Goal: Task Accomplishment & Management: Use online tool/utility

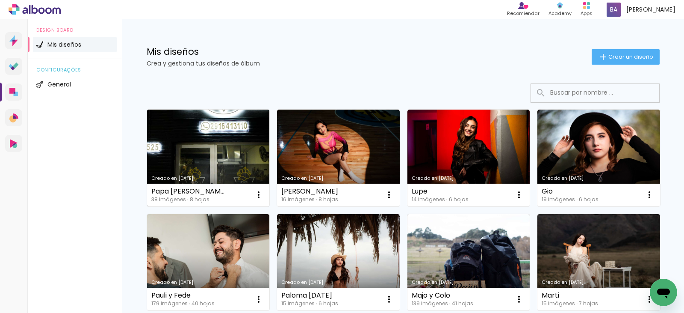
click at [196, 151] on link "Creado en [DATE]" at bounding box center [208, 157] width 123 height 97
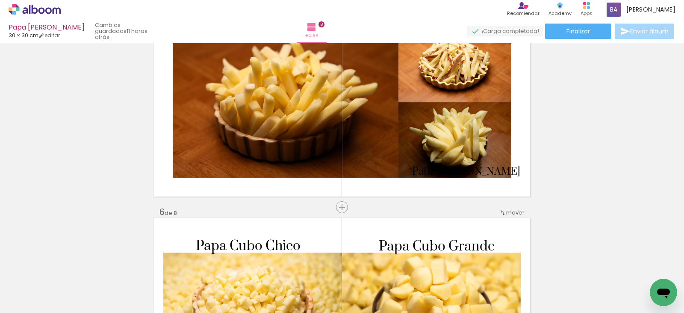
scroll to position [855, 0]
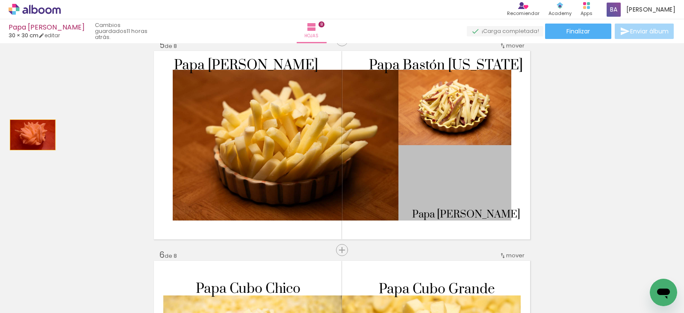
drag, startPoint x: 471, startPoint y: 188, endPoint x: 24, endPoint y: 133, distance: 450.6
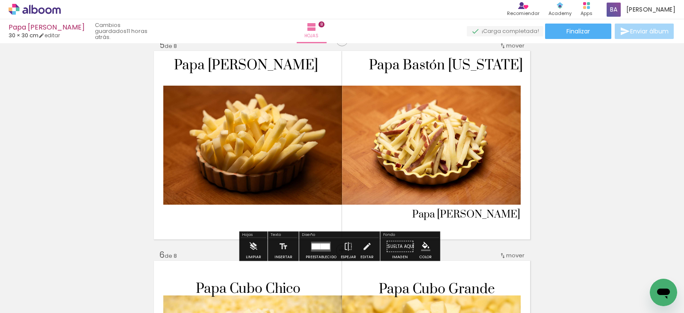
click at [445, 214] on span "Papa Bastón Grueso" at bounding box center [466, 214] width 108 height 13
click at [477, 211] on span "Papa Bastón Grueso" at bounding box center [466, 214] width 108 height 13
click at [482, 212] on span "Papa Bastón Grueso" at bounding box center [466, 214] width 108 height 13
click at [0, 0] on quentale-selection at bounding box center [0, 0] width 0 height 0
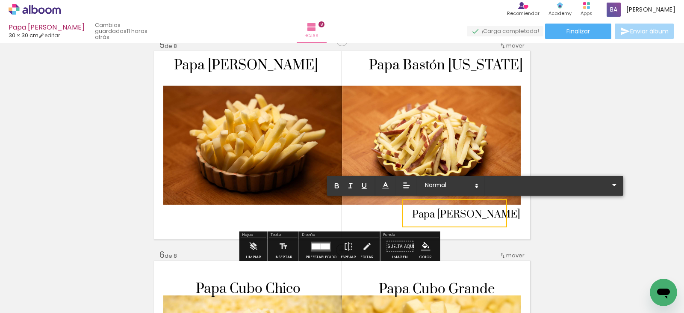
click at [499, 216] on span "Papa Bastón Grueso" at bounding box center [466, 214] width 108 height 13
drag, startPoint x: 501, startPoint y: 215, endPoint x: 398, endPoint y: 207, distance: 102.9
click at [398, 208] on album-spread "5 de 8" at bounding box center [342, 145] width 376 height 188
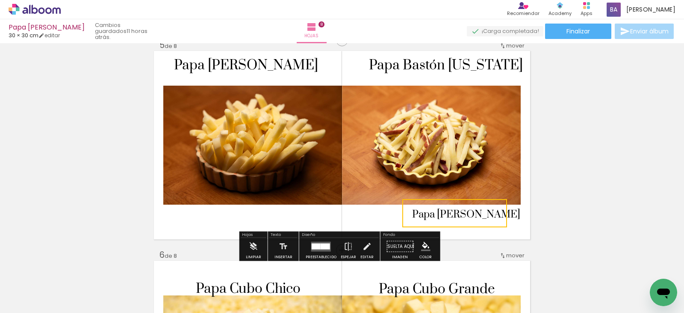
click at [411, 216] on quentale-selection at bounding box center [454, 213] width 105 height 28
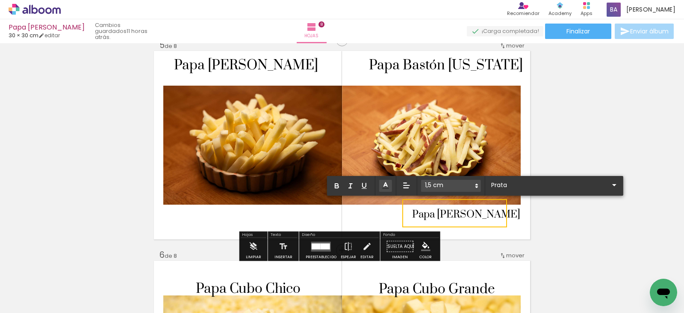
click at [412, 216] on span "Papa Bastón Grueso" at bounding box center [466, 214] width 108 height 13
click at [407, 216] on quentale-selection at bounding box center [454, 213] width 105 height 28
click at [407, 215] on quentale-selection at bounding box center [454, 213] width 105 height 28
click at [544, 213] on div "Insertar hoja 1 de 8 Insertar hoja 2 de 8 Insertar hoja 3 de 8 Insertar hoja 4 …" at bounding box center [342, 134] width 684 height 1887
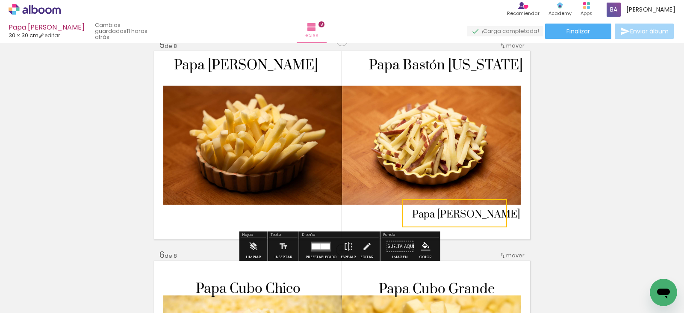
click at [496, 214] on quentale-selection at bounding box center [454, 213] width 105 height 28
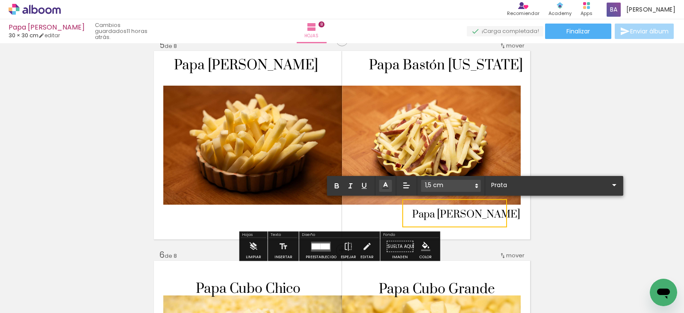
click at [496, 214] on span "Papa Bastón Grueso" at bounding box center [466, 214] width 108 height 13
type input "Sans Serif"
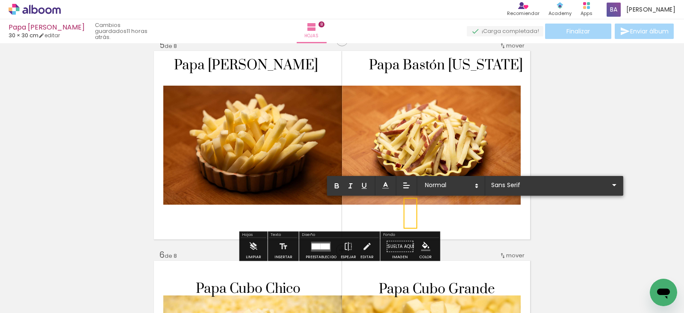
click at [565, 216] on div "Insertar hoja 1 de 8 Insertar hoja 2 de 8 Insertar hoja 3 de 8 Insertar hoja 4 …" at bounding box center [342, 134] width 684 height 1887
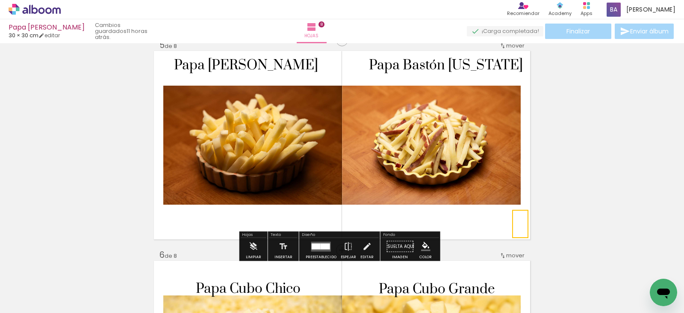
drag, startPoint x: 409, startPoint y: 218, endPoint x: 521, endPoint y: 232, distance: 112.6
click at [521, 232] on quentale-selection at bounding box center [520, 224] width 16 height 28
click at [523, 219] on quentale-selection at bounding box center [520, 224] width 16 height 28
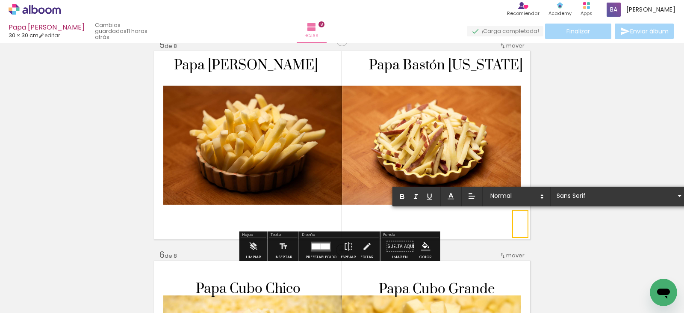
click at [523, 219] on quentale-selection at bounding box center [520, 224] width 16 height 28
click at [522, 222] on p at bounding box center [523, 224] width 3 height 18
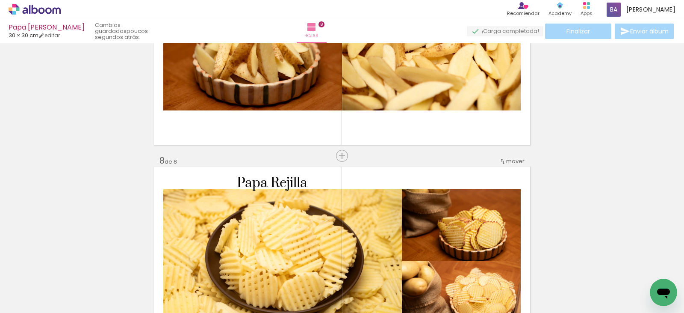
scroll to position [0, 1209]
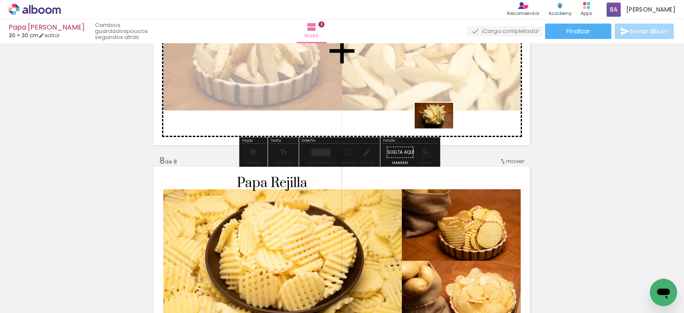
drag, startPoint x: 646, startPoint y: 285, endPoint x: 438, endPoint y: 92, distance: 283.9
click at [438, 92] on quentale-workspace at bounding box center [342, 156] width 684 height 313
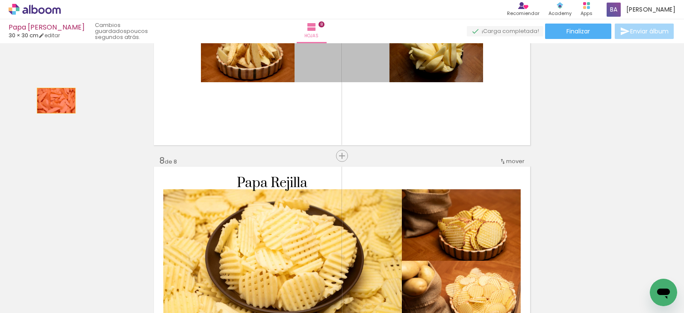
drag, startPoint x: 354, startPoint y: 70, endPoint x: 68, endPoint y: 104, distance: 287.8
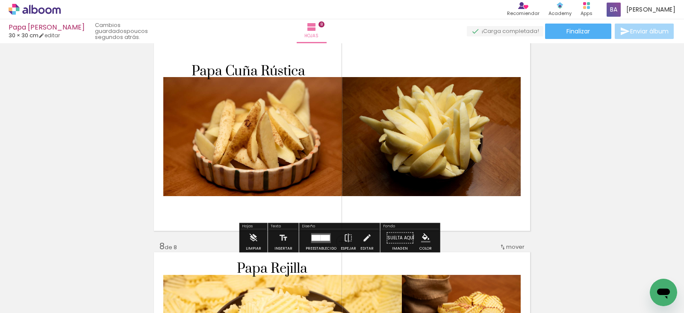
scroll to position [1240, 0]
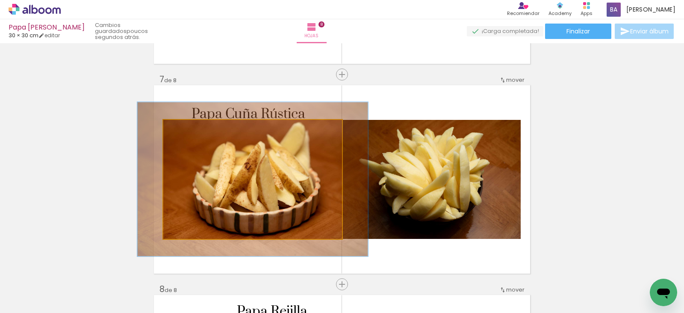
drag, startPoint x: 283, startPoint y: 192, endPoint x: 414, endPoint y: 193, distance: 131.3
click at [0, 0] on slot at bounding box center [0, 0] width 0 height 0
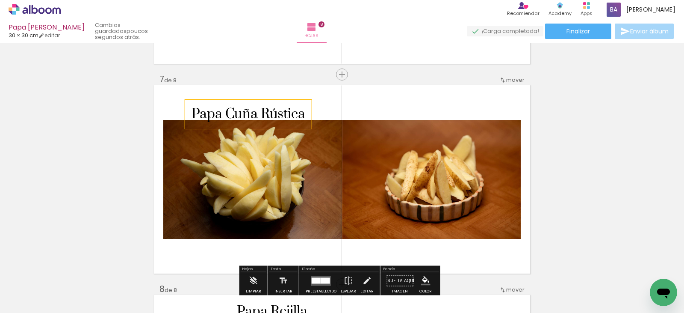
drag, startPoint x: 274, startPoint y: 112, endPoint x: 284, endPoint y: 106, distance: 10.9
click at [428, 110] on album-spread "7 de 8" at bounding box center [342, 179] width 376 height 188
drag, startPoint x: 361, startPoint y: 104, endPoint x: 292, endPoint y: 106, distance: 69.3
click at [361, 104] on quentale-layouter at bounding box center [342, 179] width 376 height 188
drag, startPoint x: 233, startPoint y: 108, endPoint x: 366, endPoint y: 109, distance: 133.0
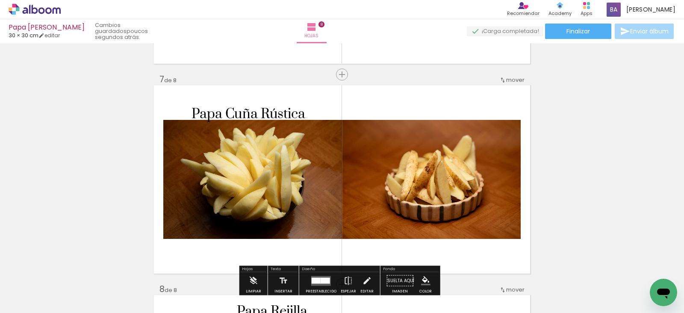
click at [311, 113] on album-spread "7 de 8" at bounding box center [342, 179] width 376 height 188
drag, startPoint x: 370, startPoint y: 109, endPoint x: 290, endPoint y: 110, distance: 79.6
click at [369, 109] on quentale-layouter at bounding box center [342, 179] width 376 height 188
drag, startPoint x: 207, startPoint y: 108, endPoint x: 249, endPoint y: 118, distance: 43.5
click at [249, 118] on span "Papa Cuña Rústica" at bounding box center [249, 114] width 114 height 17
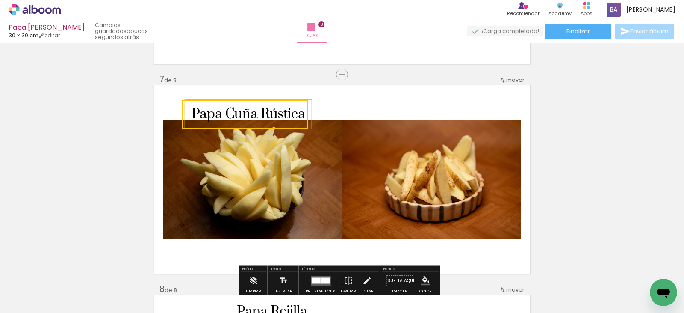
drag, startPoint x: 353, startPoint y: 154, endPoint x: 324, endPoint y: 150, distance: 28.9
click at [352, 154] on quentale-layouter at bounding box center [342, 179] width 376 height 188
drag, startPoint x: 273, startPoint y: 108, endPoint x: 343, endPoint y: 108, distance: 69.7
click at [351, 108] on album-spread "7 de 8" at bounding box center [342, 179] width 376 height 188
click at [381, 154] on quentale-photo at bounding box center [431, 179] width 179 height 119
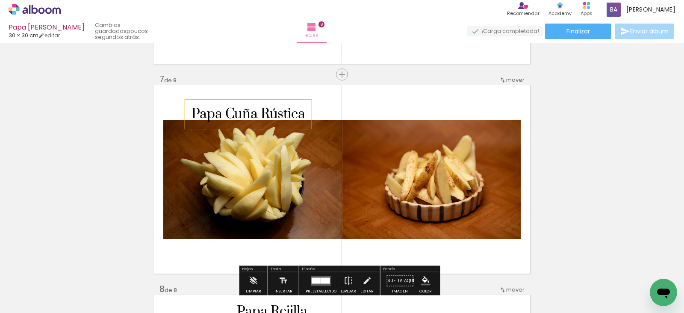
drag, startPoint x: 185, startPoint y: 126, endPoint x: 185, endPoint y: 139, distance: 13.7
click at [185, 139] on album-spread "7 de 8" at bounding box center [342, 179] width 376 height 188
click at [192, 110] on span "Papa Cuña Rústica" at bounding box center [249, 114] width 114 height 17
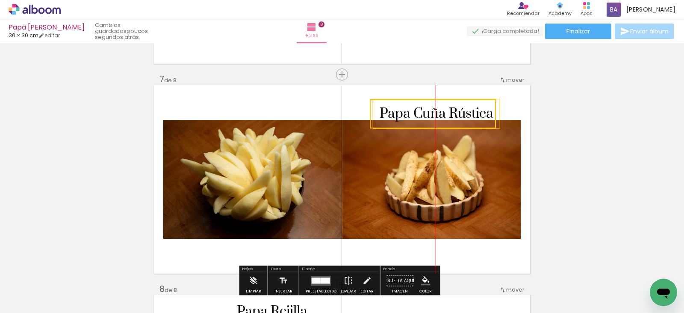
drag, startPoint x: 188, startPoint y: 103, endPoint x: 375, endPoint y: 103, distance: 186.9
click at [375, 103] on quentale-selection at bounding box center [433, 113] width 126 height 29
click at [420, 194] on quentale-layouter at bounding box center [342, 179] width 376 height 188
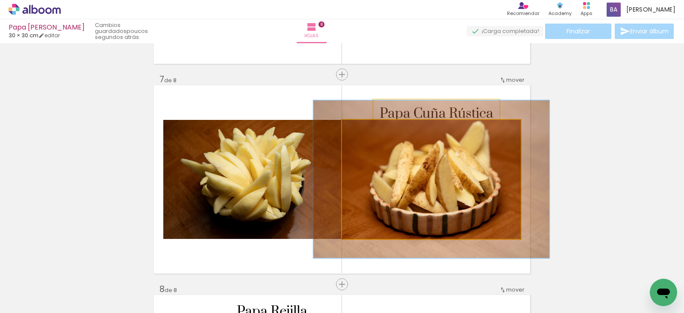
drag, startPoint x: 359, startPoint y: 130, endPoint x: 369, endPoint y: 130, distance: 9.4
type paper-slider "132"
click at [369, 130] on div at bounding box center [372, 129] width 8 height 8
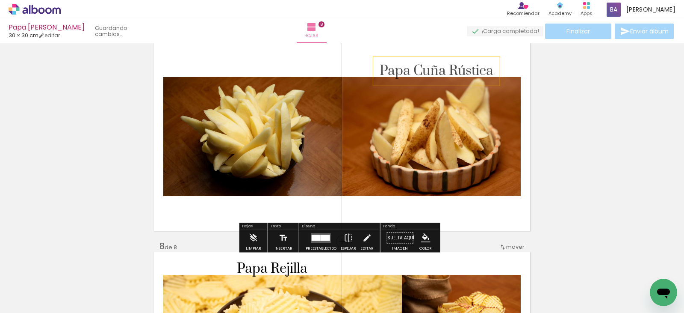
drag, startPoint x: 278, startPoint y: 238, endPoint x: 289, endPoint y: 238, distance: 10.7
click at [279, 238] on iron-icon at bounding box center [283, 237] width 9 height 17
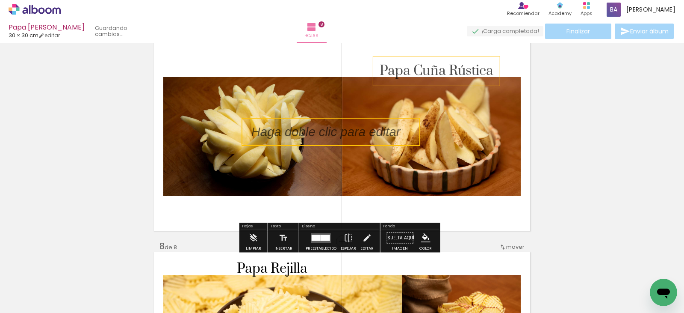
click at [273, 130] on quentale-selection at bounding box center [331, 132] width 179 height 28
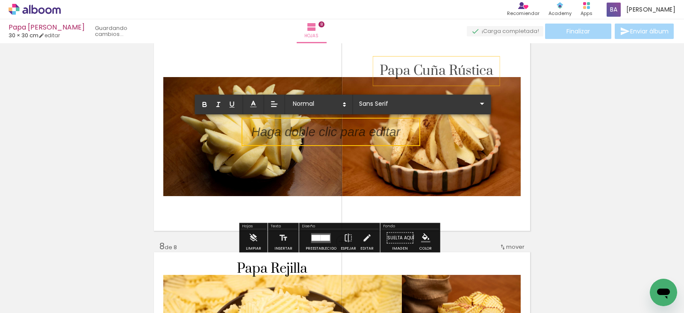
click at [273, 130] on p at bounding box center [325, 137] width 149 height 18
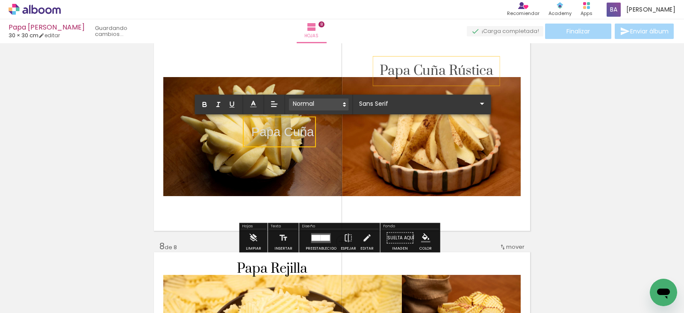
click at [331, 106] on span at bounding box center [319, 104] width 60 height 12
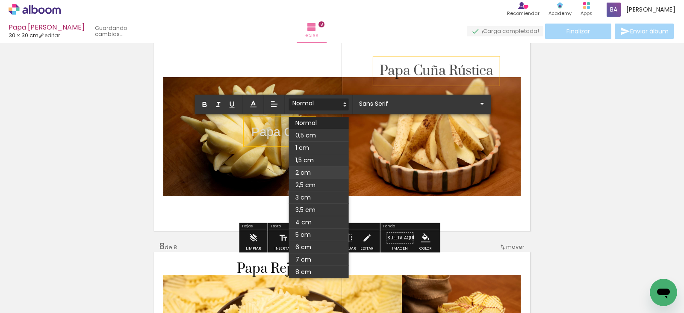
click at [314, 174] on span at bounding box center [319, 172] width 60 height 12
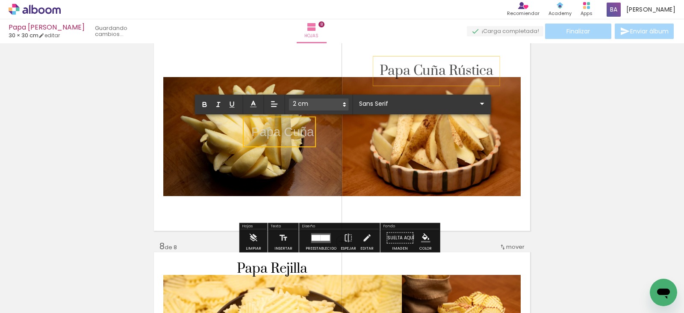
click at [296, 133] on p "Papa Cuña ﻿" at bounding box center [282, 132] width 63 height 18
click at [296, 133] on p "Papa Cuña" at bounding box center [282, 132] width 63 height 18
click at [322, 109] on span at bounding box center [319, 104] width 60 height 12
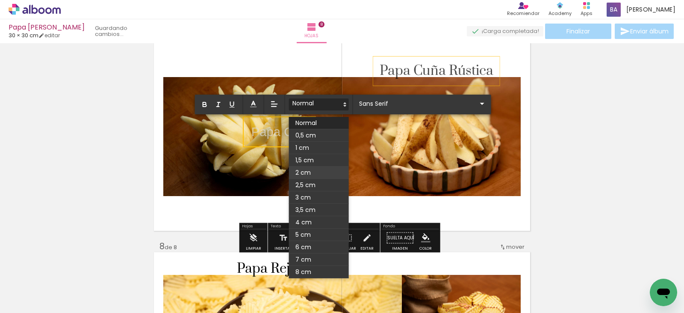
click at [316, 170] on span at bounding box center [319, 172] width 60 height 12
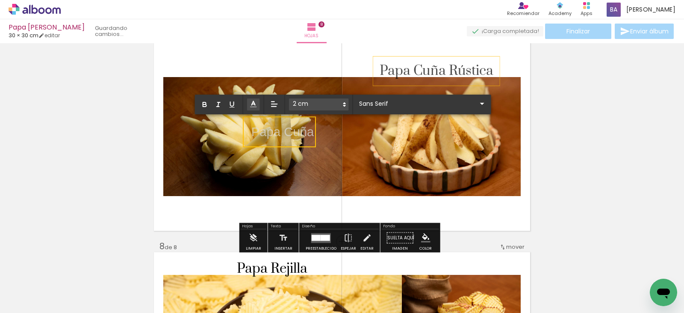
click at [251, 102] on icon at bounding box center [253, 104] width 9 height 9
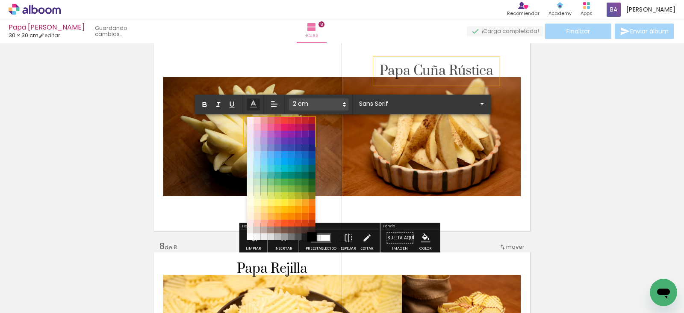
click at [312, 237] on span at bounding box center [311, 236] width 9 height 9
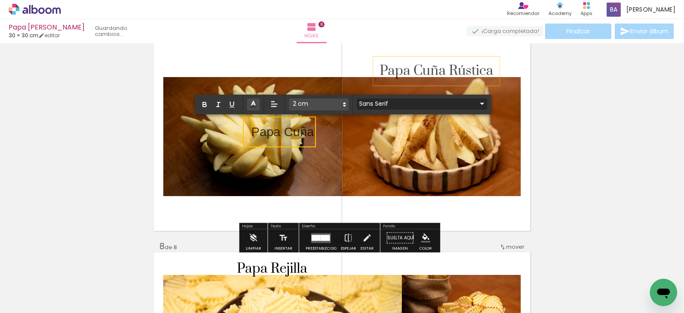
click at [433, 101] on input "Sans Serif" at bounding box center [417, 103] width 120 height 9
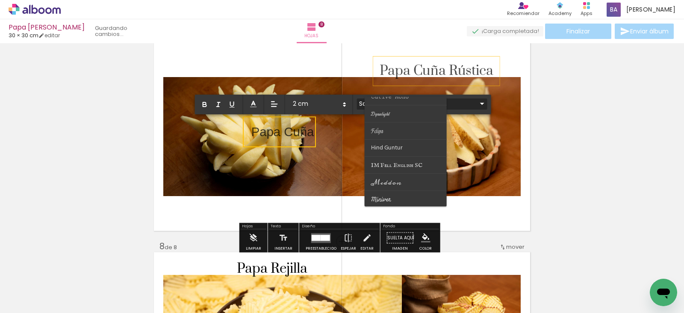
scroll to position [257, 0]
click at [397, 160] on paper-item at bounding box center [406, 156] width 82 height 17
type input "Prata"
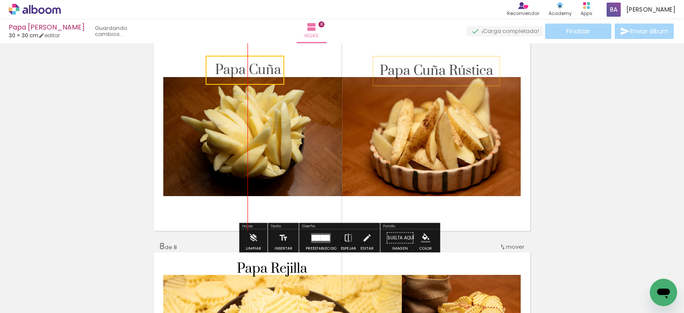
drag, startPoint x: 295, startPoint y: 124, endPoint x: 264, endPoint y: 62, distance: 69.2
click at [264, 62] on quentale-selection at bounding box center [245, 70] width 79 height 29
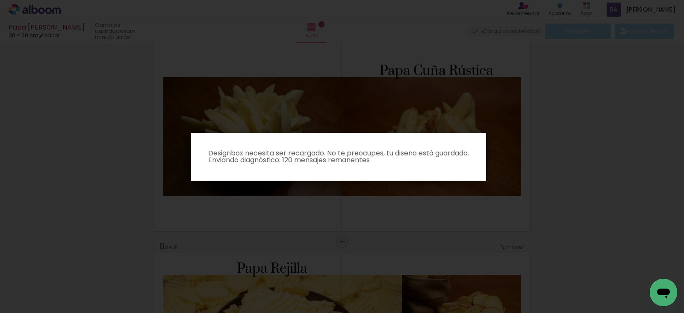
scroll to position [0, 1209]
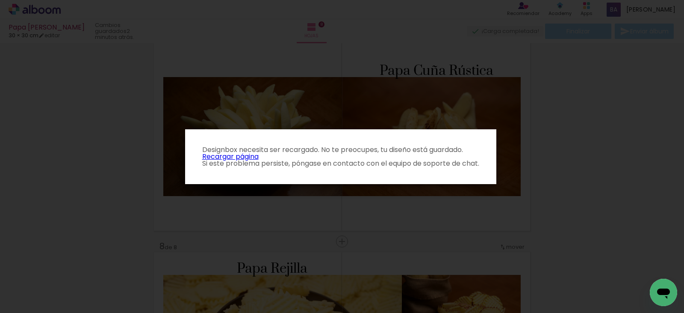
click at [241, 154] on link "Recargar página" at bounding box center [230, 156] width 56 height 10
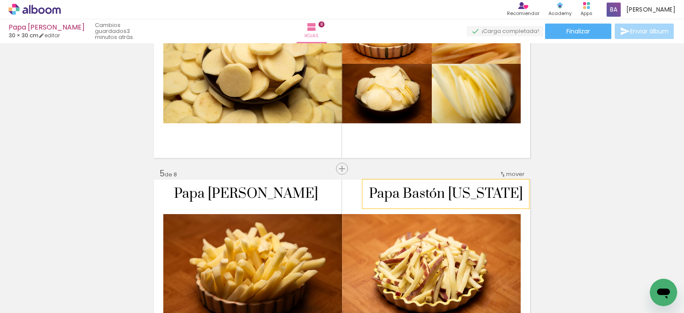
scroll to position [642, 0]
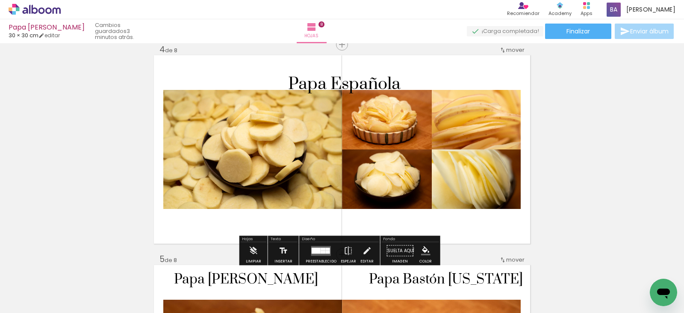
click at [287, 250] on paper-button "Insertar" at bounding box center [283, 253] width 22 height 22
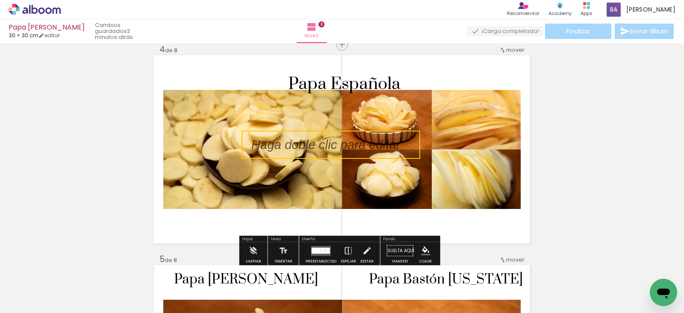
click at [288, 140] on quentale-selection at bounding box center [331, 144] width 179 height 28
type input "Sans Serif"
click at [288, 140] on div at bounding box center [326, 144] width 162 height 28
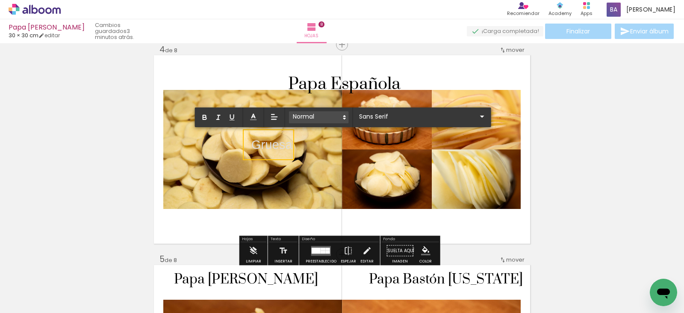
click at [344, 118] on polygon at bounding box center [345, 118] width 2 height 1
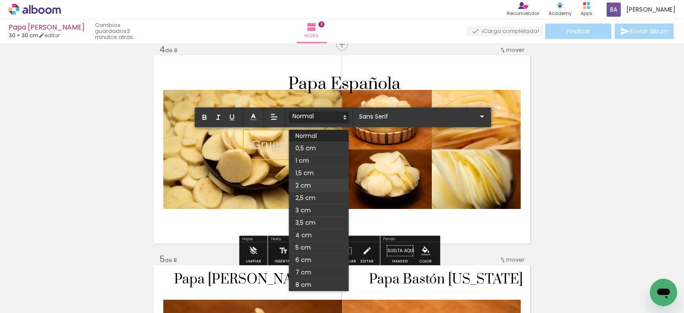
click at [318, 184] on span at bounding box center [319, 185] width 60 height 12
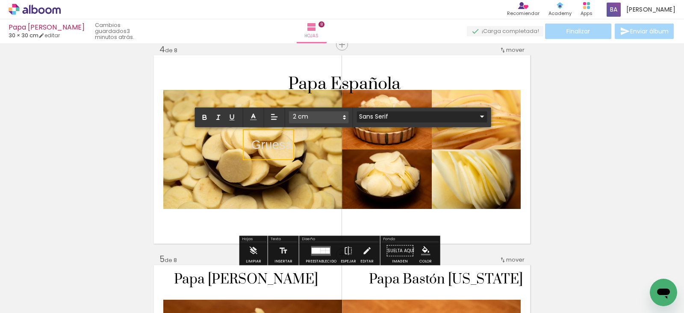
click at [423, 115] on input "Sans Serif" at bounding box center [417, 116] width 120 height 9
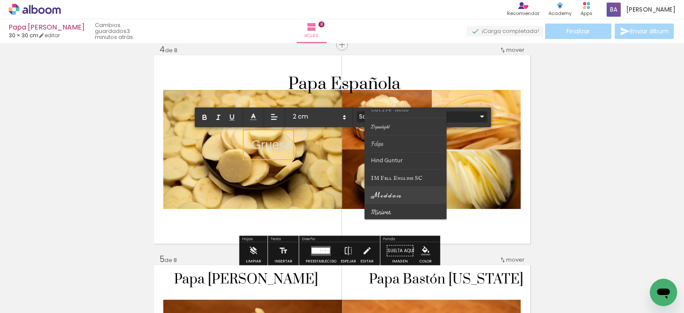
scroll to position [257, 0]
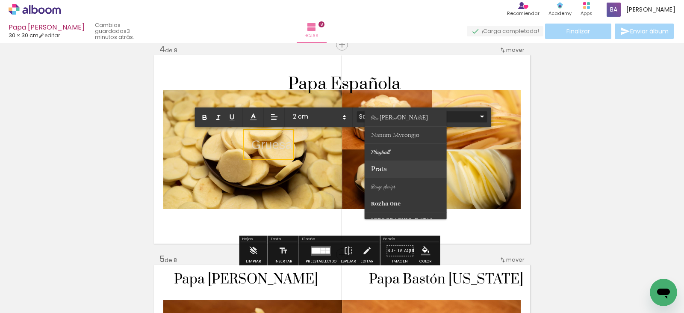
click at [395, 170] on paper-item at bounding box center [406, 169] width 82 height 17
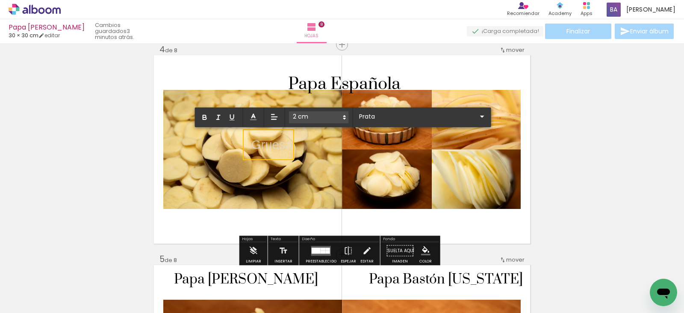
click at [276, 145] on p "Gruesa ﻿" at bounding box center [271, 145] width 41 height 19
click at [477, 114] on iron-icon at bounding box center [482, 116] width 10 height 10
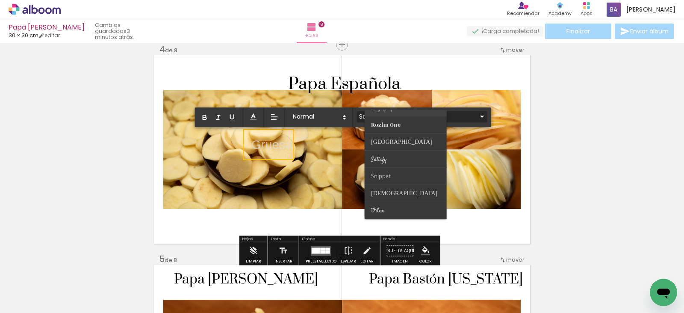
scroll to position [293, 0]
click at [389, 132] on paper-item at bounding box center [406, 133] width 82 height 17
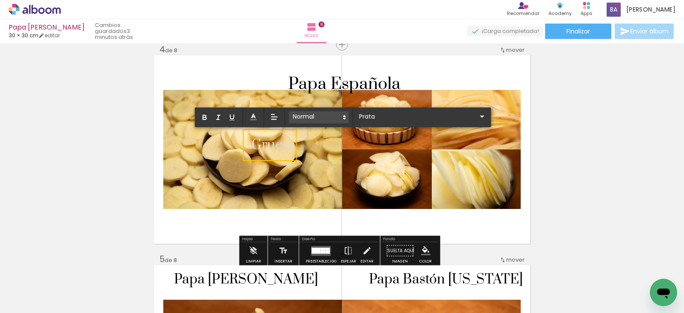
click at [322, 114] on span at bounding box center [319, 117] width 60 height 12
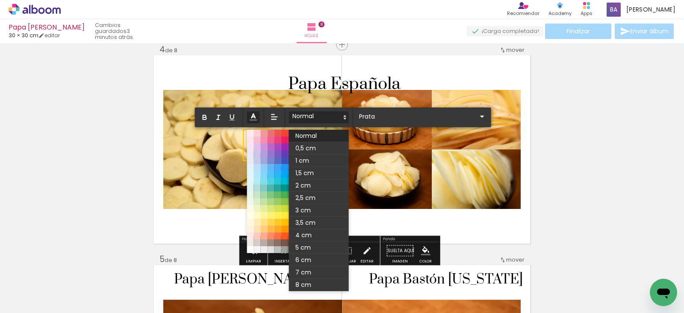
click at [258, 113] on span at bounding box center [253, 117] width 13 height 12
click at [325, 115] on span at bounding box center [319, 117] width 60 height 12
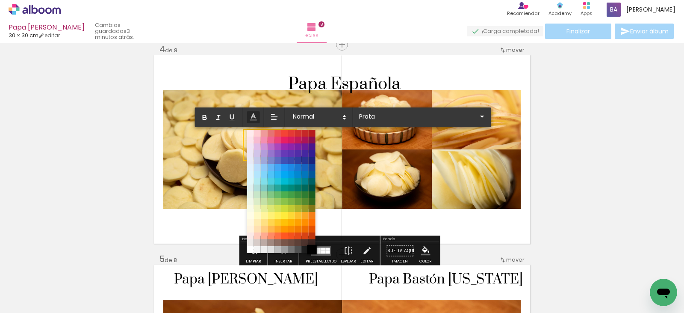
click at [311, 247] on span at bounding box center [311, 249] width 9 height 9
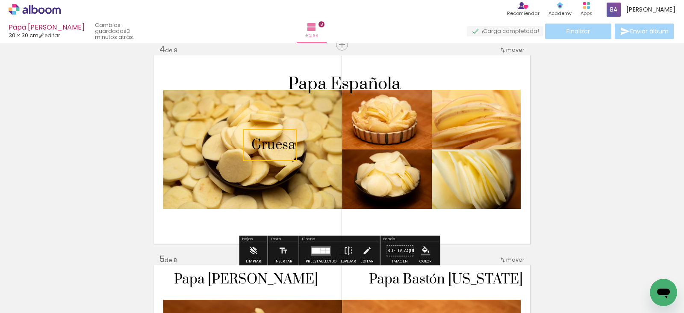
click at [274, 140] on span "Gruesa" at bounding box center [273, 144] width 44 height 17
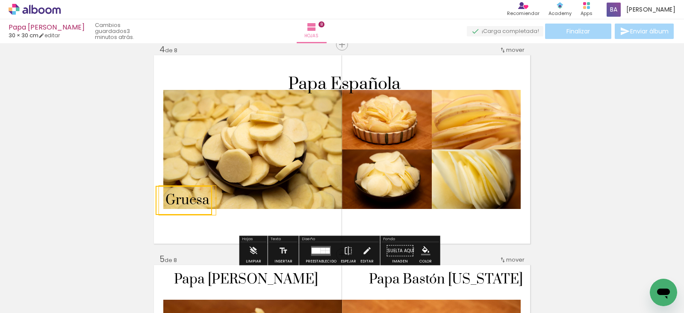
drag, startPoint x: 266, startPoint y: 133, endPoint x: 180, endPoint y: 188, distance: 102.1
click at [180, 188] on quentale-selection at bounding box center [184, 200] width 56 height 29
click at [194, 198] on span "Gruesa" at bounding box center [188, 200] width 44 height 17
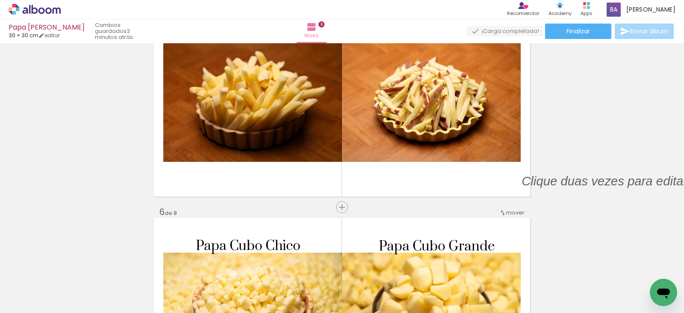
scroll to position [855, 0]
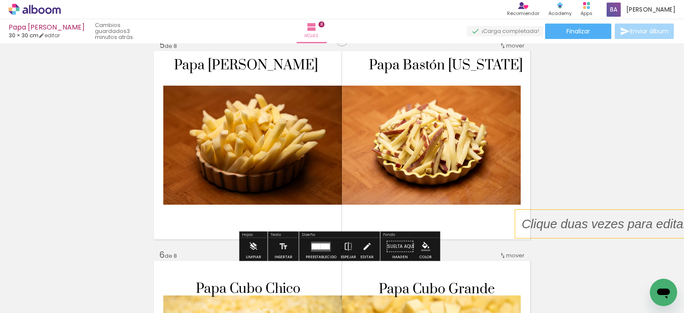
click at [557, 223] on p at bounding box center [611, 224] width 179 height 18
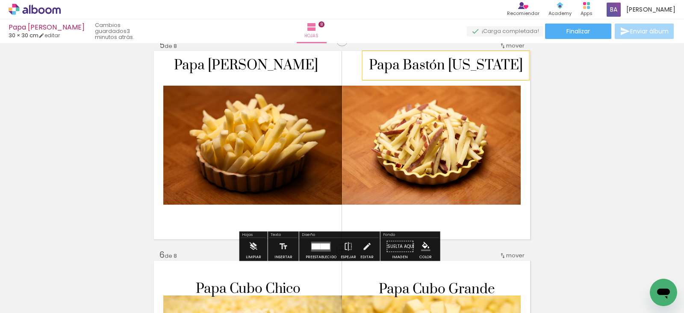
click at [436, 63] on span "Papa Bastón [US_STATE]" at bounding box center [446, 65] width 154 height 17
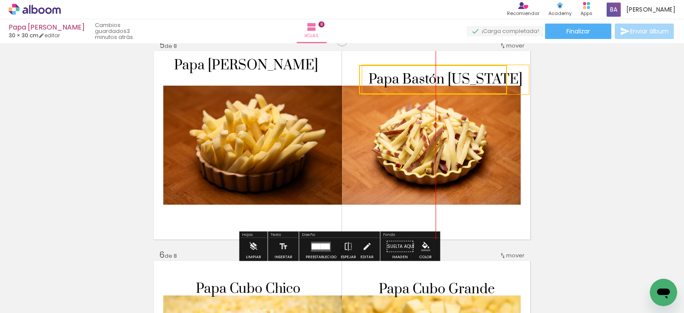
drag, startPoint x: 444, startPoint y: 58, endPoint x: 442, endPoint y: 72, distance: 14.2
click at [442, 72] on quentale-selection at bounding box center [433, 79] width 148 height 29
click at [201, 60] on span "Papa [PERSON_NAME]" at bounding box center [246, 65] width 144 height 17
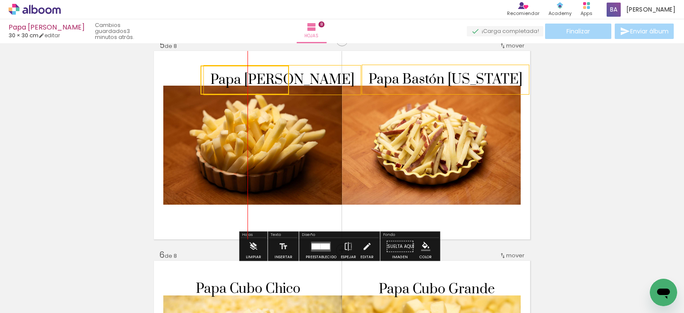
drag, startPoint x: 211, startPoint y: 55, endPoint x: 245, endPoint y: 70, distance: 37.6
click at [245, 70] on quentale-selection at bounding box center [245, 79] width 89 height 29
click at [616, 129] on div "Insertar hoja 1 de 8 Insertar hoja 2 de 8 Insertar hoja 3 de 8 Insertar hoja 4 …" at bounding box center [342, 134] width 684 height 1887
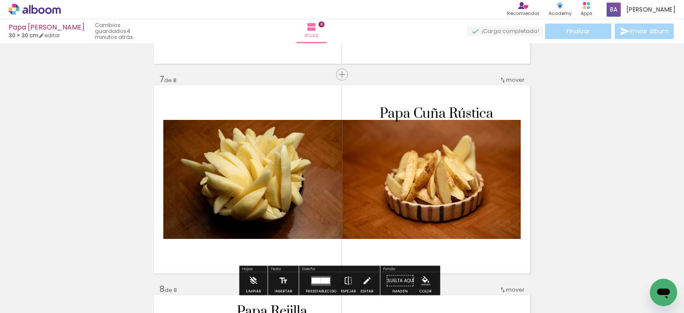
scroll to position [1283, 0]
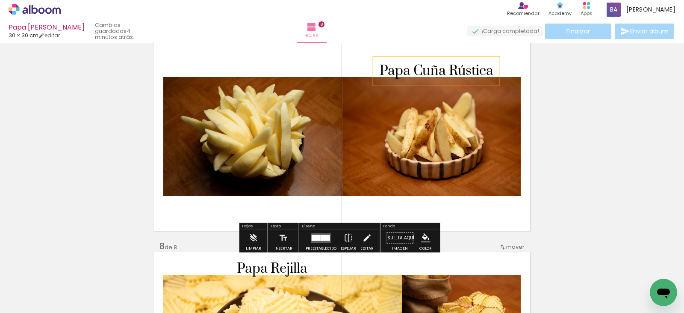
click at [443, 69] on span "Papa Cuña Rústica" at bounding box center [437, 70] width 114 height 17
drag, startPoint x: 447, startPoint y: 61, endPoint x: 441, endPoint y: 61, distance: 6.0
click at [441, 61] on quentale-selection at bounding box center [433, 70] width 127 height 29
click at [280, 234] on iron-icon at bounding box center [283, 237] width 9 height 17
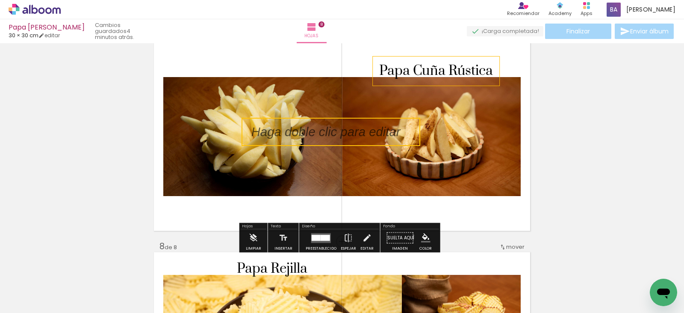
click at [346, 134] on quentale-selection at bounding box center [331, 132] width 179 height 28
click at [346, 134] on p at bounding box center [332, 132] width 162 height 18
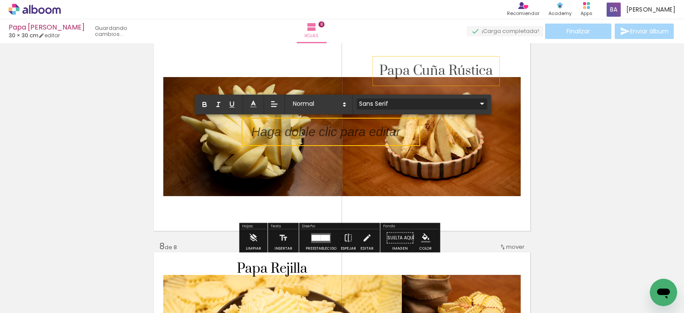
click at [396, 103] on input "Sans Serif" at bounding box center [417, 103] width 120 height 9
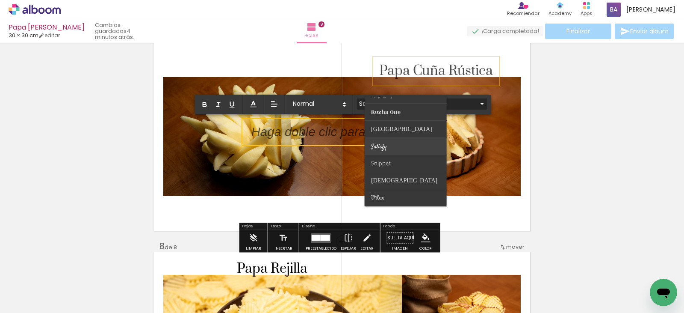
scroll to position [293, 0]
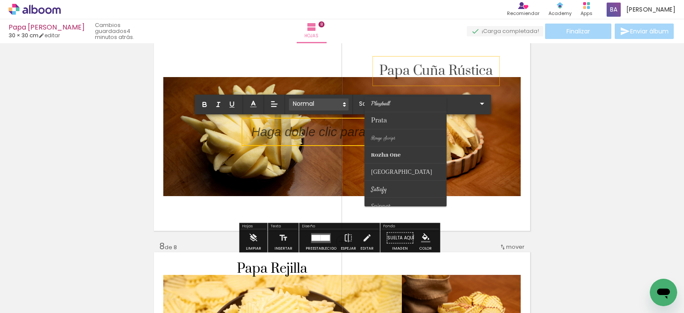
drag, startPoint x: 384, startPoint y: 121, endPoint x: 329, endPoint y: 100, distance: 58.9
click at [384, 120] on span "Prata" at bounding box center [379, 120] width 16 height 8
type input "Prata"
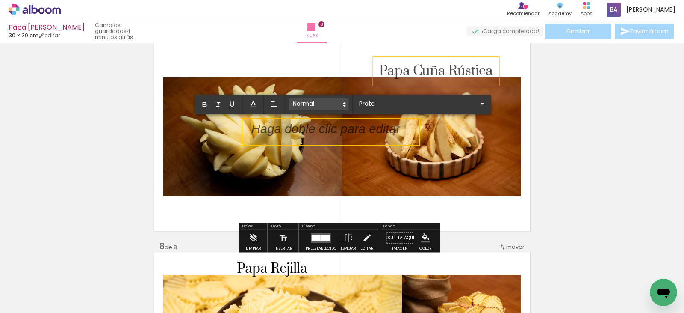
click at [323, 101] on span at bounding box center [319, 104] width 60 height 12
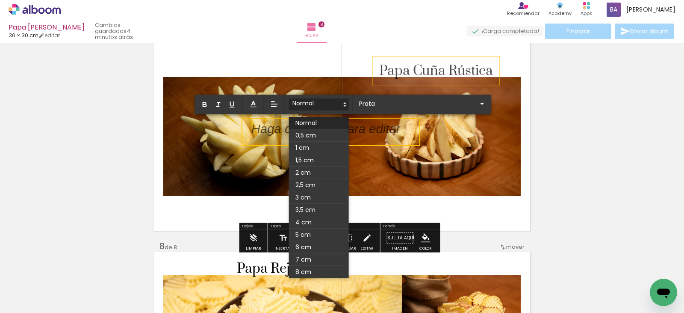
drag, startPoint x: 313, startPoint y: 174, endPoint x: 279, endPoint y: 121, distance: 63.0
click at [313, 174] on span at bounding box center [319, 172] width 60 height 12
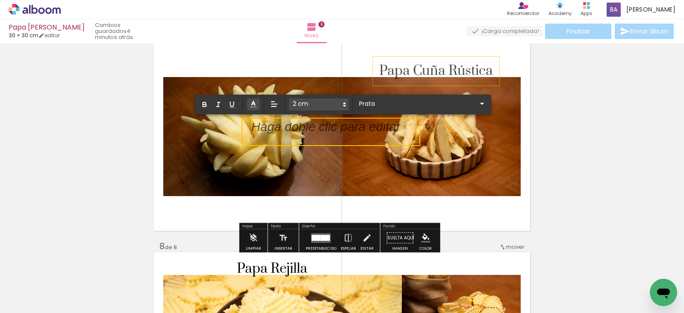
click at [250, 100] on icon at bounding box center [253, 104] width 9 height 9
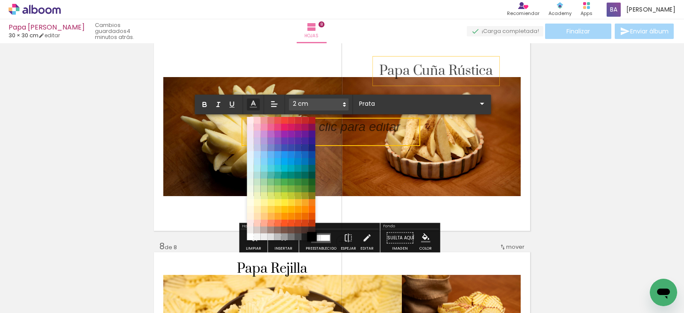
click at [312, 234] on span at bounding box center [311, 236] width 9 height 9
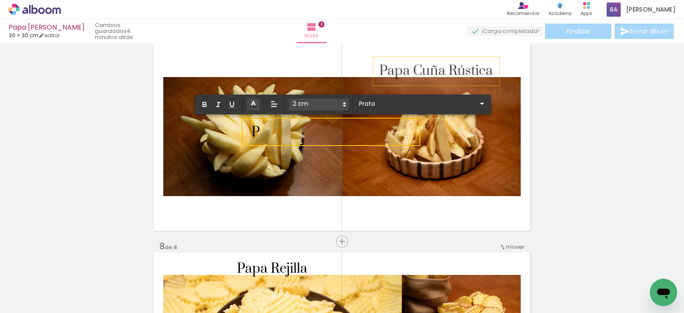
scroll to position [0, 0]
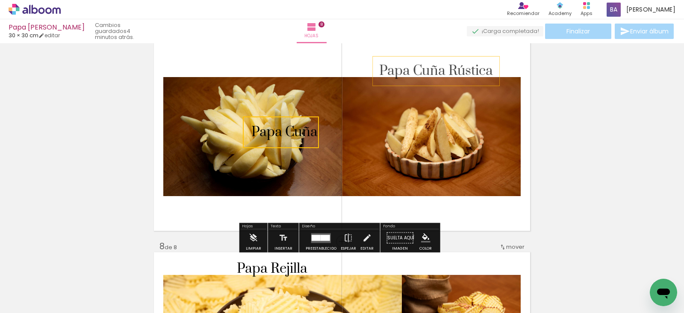
click at [284, 131] on quentale-selection at bounding box center [281, 132] width 76 height 32
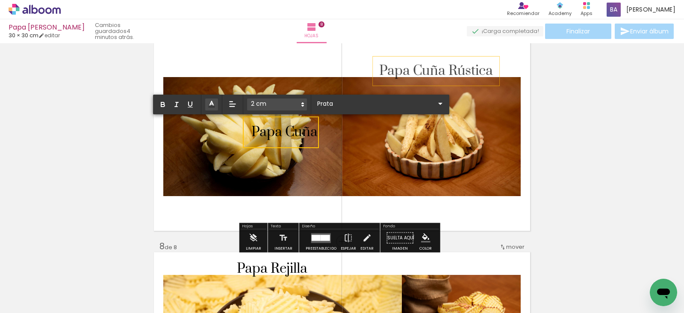
click at [284, 121] on quentale-selection at bounding box center [281, 132] width 76 height 32
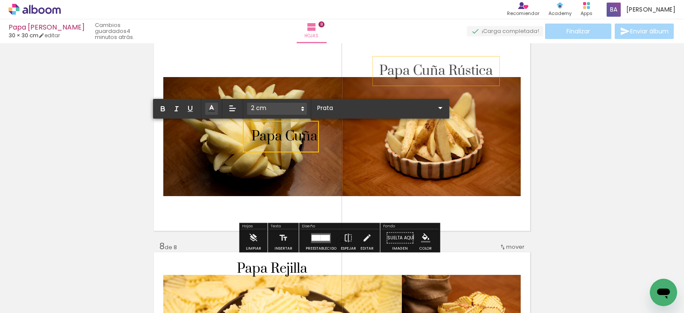
drag, startPoint x: 612, startPoint y: 119, endPoint x: 334, endPoint y: 141, distance: 278.9
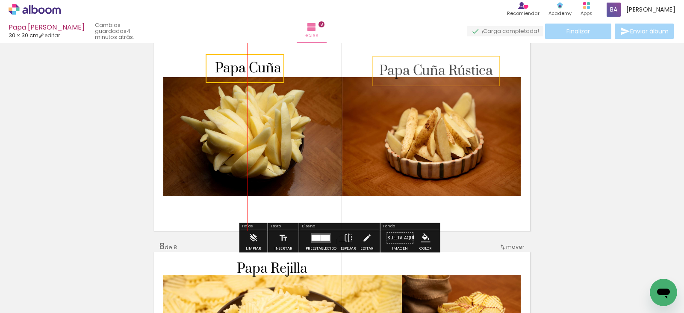
drag, startPoint x: 290, startPoint y: 127, endPoint x: 258, endPoint y: 59, distance: 75.0
click at [258, 59] on quentale-selection at bounding box center [245, 68] width 79 height 29
click at [432, 67] on span "Papa Cuña Rústica" at bounding box center [436, 70] width 114 height 17
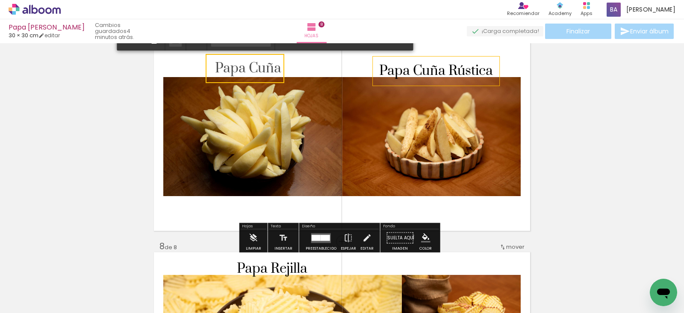
click at [432, 68] on span "Papa Cuña Rústica" at bounding box center [436, 70] width 114 height 17
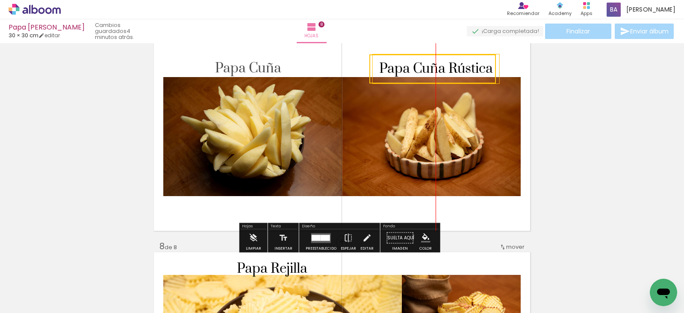
click at [435, 59] on quentale-selection at bounding box center [433, 68] width 127 height 29
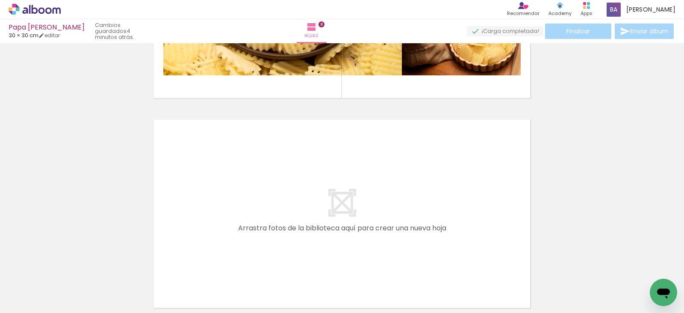
scroll to position [1454, 0]
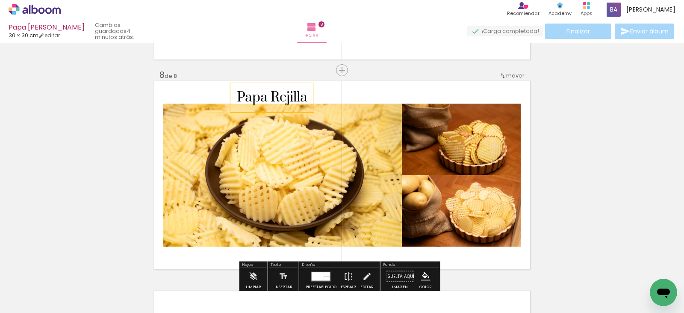
click at [263, 98] on span "Papa Rejilla" at bounding box center [272, 97] width 71 height 17
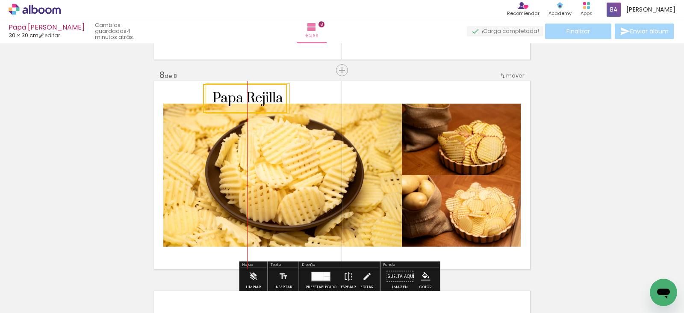
drag, startPoint x: 263, startPoint y: 87, endPoint x: 481, endPoint y: 118, distance: 220.7
click at [236, 88] on quentale-selection at bounding box center [245, 98] width 84 height 29
click at [237, 94] on span "Papa Rejilla" at bounding box center [248, 98] width 71 height 17
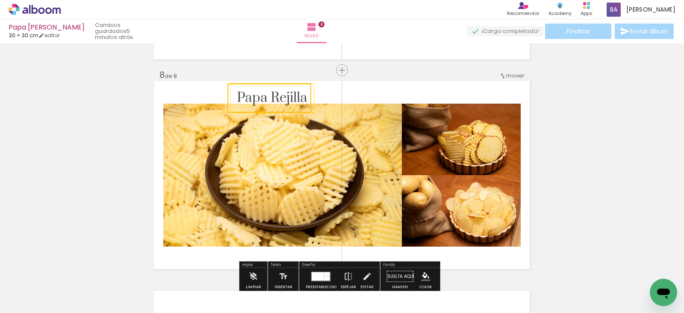
drag, startPoint x: 259, startPoint y: 90, endPoint x: 283, endPoint y: 89, distance: 24.4
click at [283, 89] on quentale-selection at bounding box center [270, 97] width 84 height 29
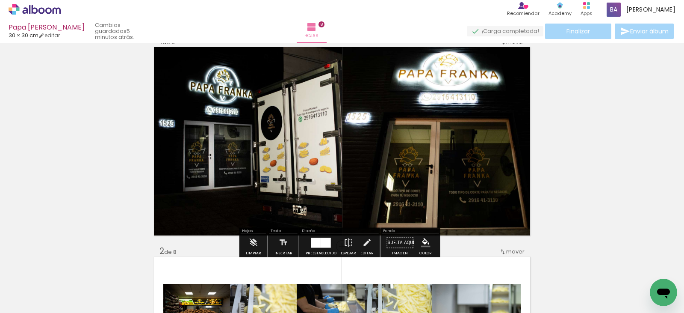
scroll to position [0, 0]
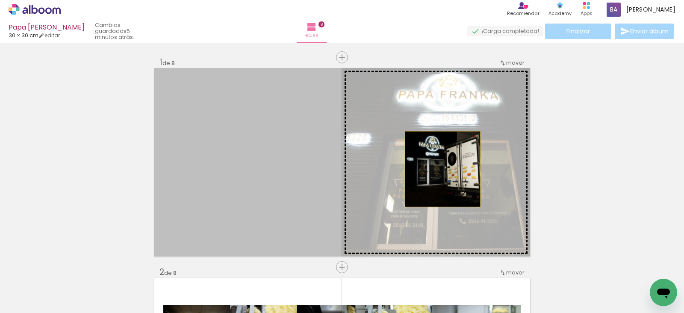
drag, startPoint x: 265, startPoint y: 185, endPoint x: 440, endPoint y: 169, distance: 175.3
click at [0, 0] on slot at bounding box center [0, 0] width 0 height 0
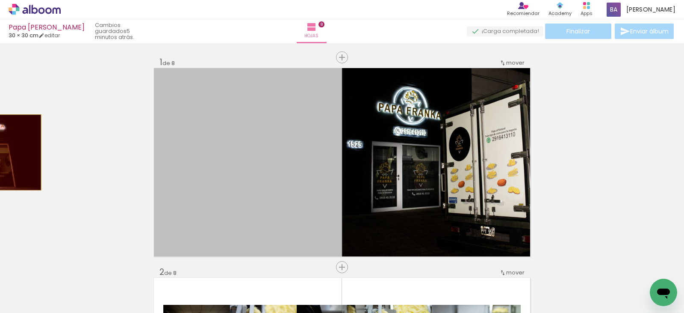
drag, startPoint x: 226, startPoint y: 195, endPoint x: 0, endPoint y: 152, distance: 230.3
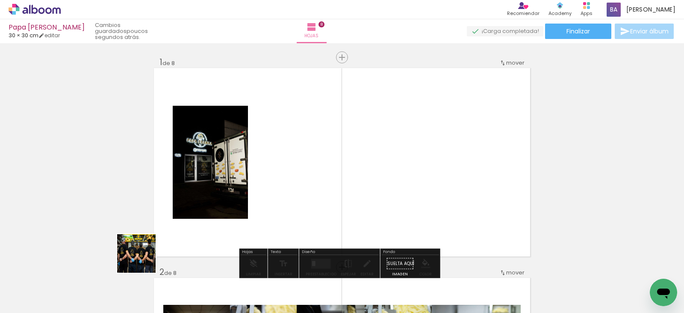
drag, startPoint x: 143, startPoint y: 260, endPoint x: 196, endPoint y: 168, distance: 106.2
click at [196, 168] on quentale-workspace at bounding box center [342, 156] width 684 height 313
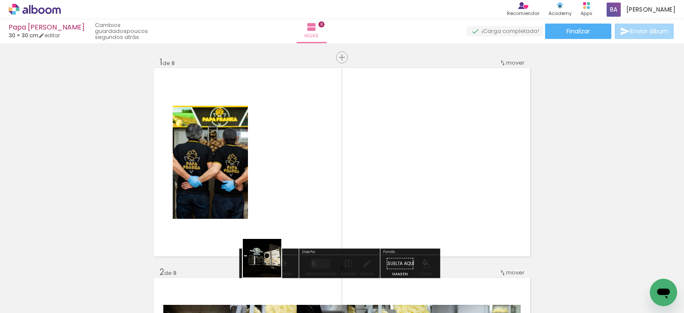
drag, startPoint x: 228, startPoint y: 289, endPoint x: 410, endPoint y: 163, distance: 221.1
click at [410, 155] on quentale-workspace at bounding box center [342, 156] width 684 height 313
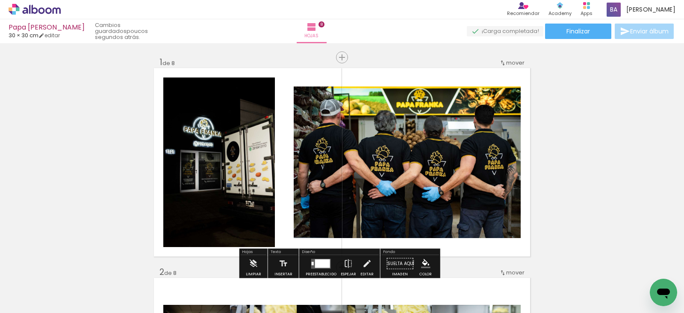
scroll to position [86, 0]
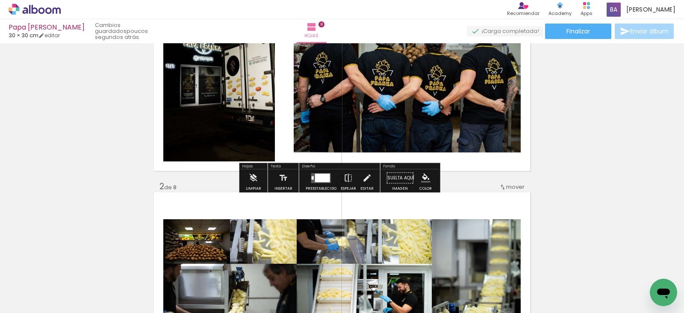
click at [321, 181] on div at bounding box center [322, 177] width 15 height 9
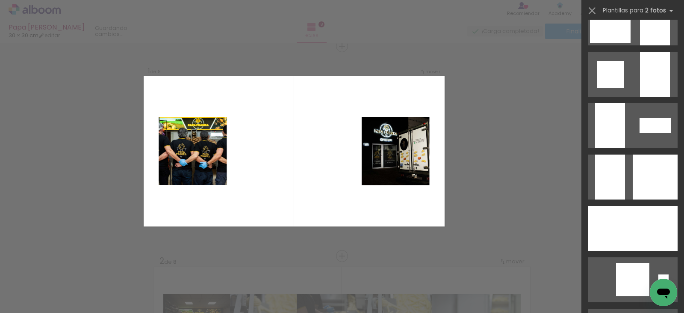
scroll to position [1069, 0]
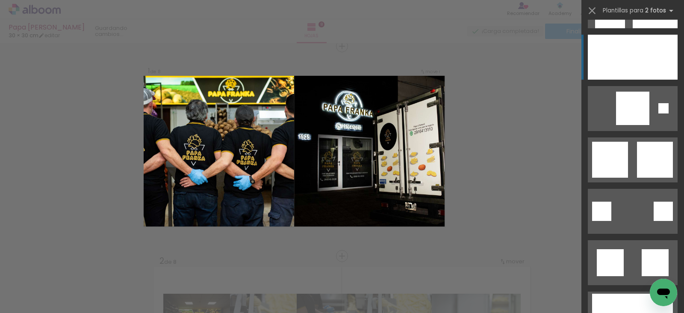
click at [633, 56] on div at bounding box center [655, 57] width 45 height 45
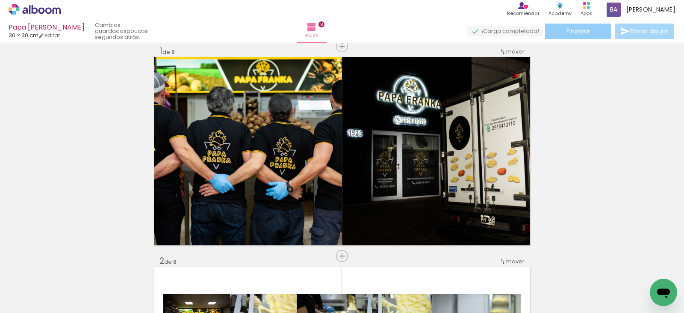
click at [596, 26] on paper-button "Finalizar" at bounding box center [578, 31] width 66 height 15
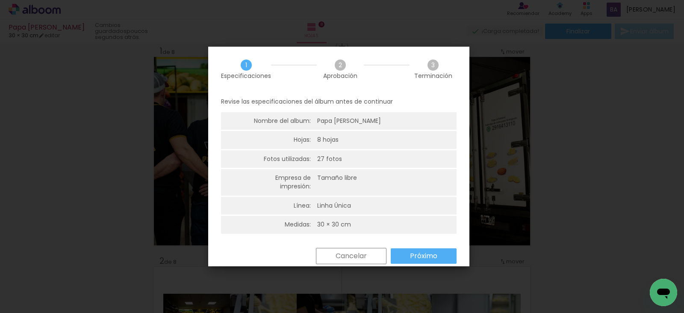
click at [0, 0] on slot "Próximo" at bounding box center [0, 0] width 0 height 0
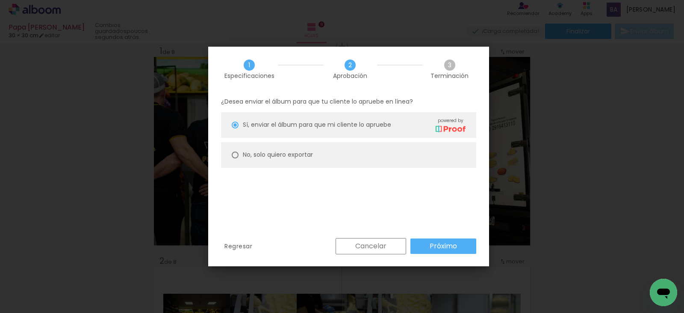
click at [241, 146] on paper-radio-button "No, solo quiero exportar" at bounding box center [348, 155] width 255 height 26
type paper-radio-button "on"
click at [0, 0] on slot "No, solo quiero exportar" at bounding box center [0, 0] width 0 height 0
click at [458, 247] on paper-button "Próximo" at bounding box center [444, 245] width 66 height 15
type input "Alta, 300 DPI"
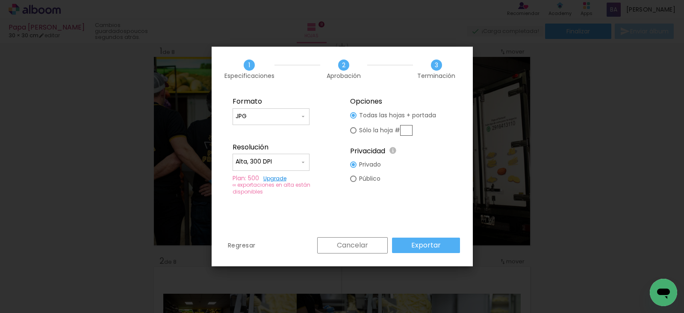
click at [456, 246] on paper-button "Exportar" at bounding box center [426, 244] width 68 height 15
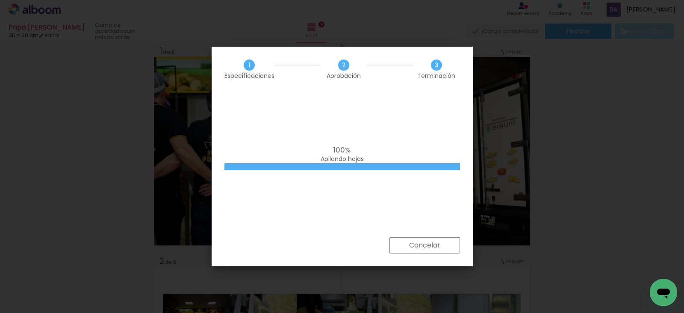
scroll to position [1069, 0]
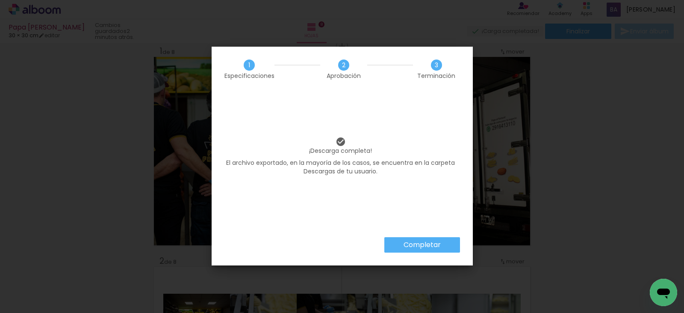
click at [0, 0] on slot "Completar" at bounding box center [0, 0] width 0 height 0
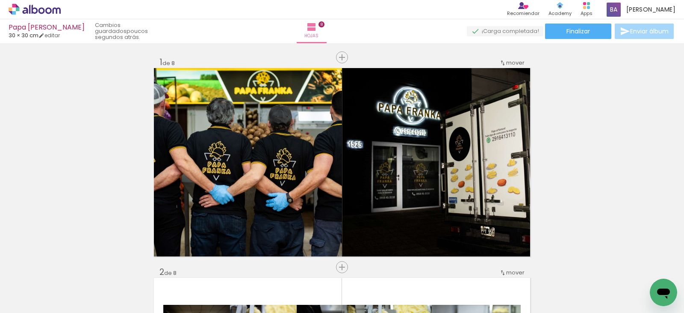
scroll to position [1069, 0]
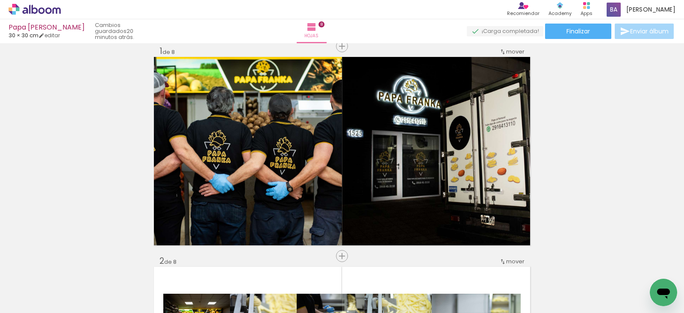
scroll to position [1069, 0]
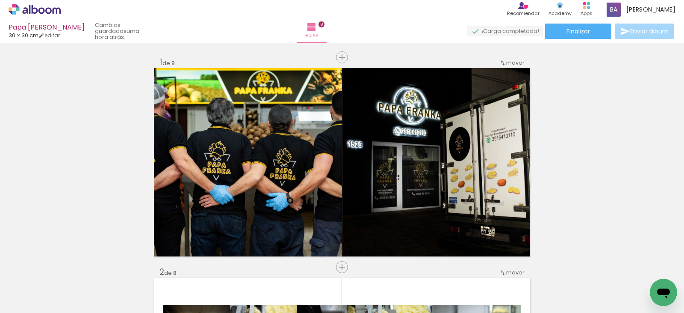
scroll to position [1069, 0]
